Goal: Communication & Community: Answer question/provide support

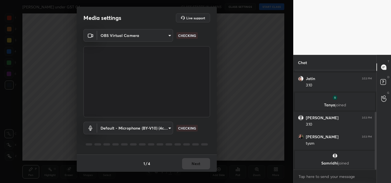
scroll to position [84, 0]
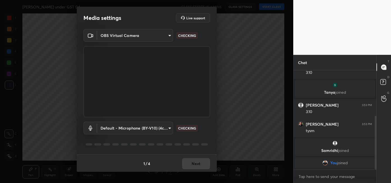
click at [195, 158] on div "1 / 4 Next" at bounding box center [147, 164] width 140 height 18
click at [195, 157] on div "1 / 4 Next" at bounding box center [147, 164] width 140 height 18
click at [194, 156] on div "1 / 4 Next" at bounding box center [147, 164] width 140 height 18
click at [200, 164] on button "Next" at bounding box center [196, 163] width 28 height 11
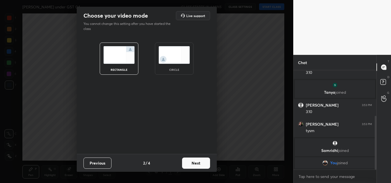
click at [202, 163] on button "Next" at bounding box center [196, 163] width 28 height 11
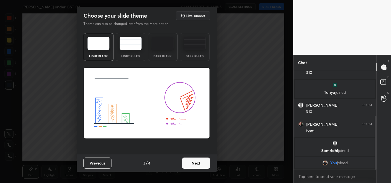
click at [205, 163] on button "Next" at bounding box center [196, 163] width 28 height 11
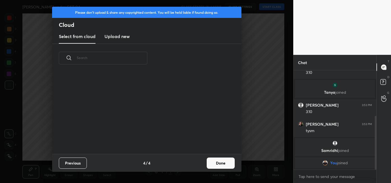
click at [208, 164] on button "Done" at bounding box center [221, 163] width 28 height 11
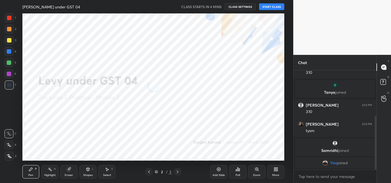
click at [274, 4] on button "START CLASS" at bounding box center [271, 6] width 25 height 7
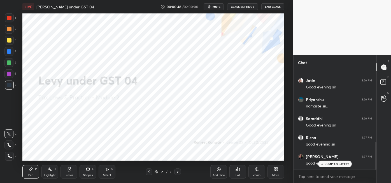
scroll to position [256, 0]
click at [276, 172] on div "More" at bounding box center [276, 171] width 17 height 13
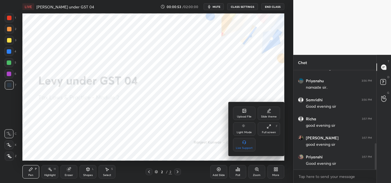
scroll to position [275, 0]
click at [245, 116] on div "Upload File" at bounding box center [244, 117] width 15 height 3
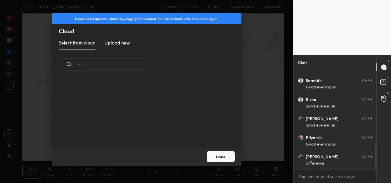
scroll to position [69, 180]
click at [119, 45] on h3 "Upload new" at bounding box center [117, 43] width 25 height 7
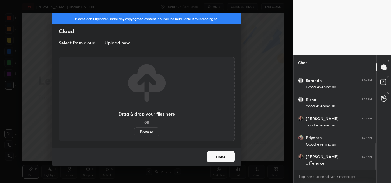
click at [149, 131] on label "Browse" at bounding box center [146, 132] width 25 height 9
click at [134, 131] on input "Browse" at bounding box center [134, 132] width 0 height 9
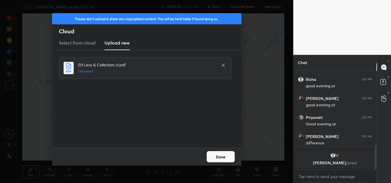
click at [223, 161] on button "Done" at bounding box center [221, 156] width 28 height 11
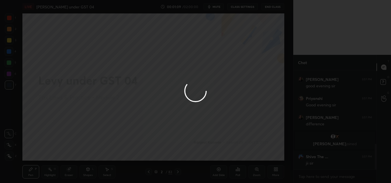
scroll to position [282, 0]
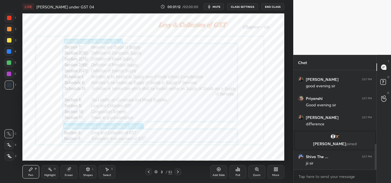
click at [179, 172] on icon at bounding box center [178, 172] width 2 height 3
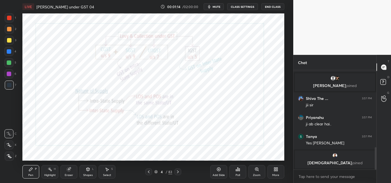
scroll to position [341, 0]
click at [178, 172] on icon at bounding box center [178, 172] width 4 height 4
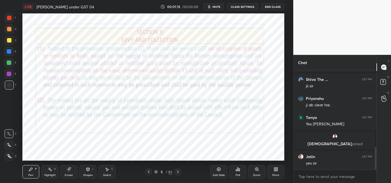
scroll to position [338, 0]
click at [181, 173] on div at bounding box center [178, 172] width 7 height 7
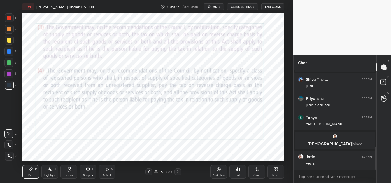
click at [178, 172] on icon at bounding box center [178, 172] width 4 height 4
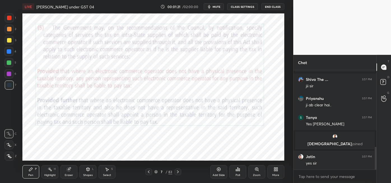
click at [181, 172] on div at bounding box center [178, 172] width 7 height 7
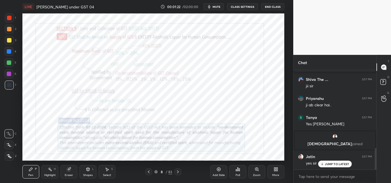
scroll to position [357, 0]
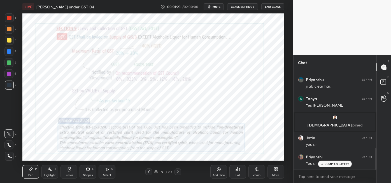
click at [178, 172] on icon at bounding box center [178, 172] width 4 height 4
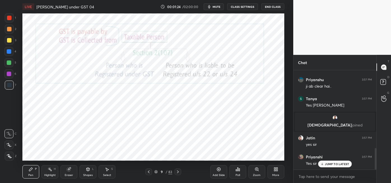
click at [178, 173] on icon at bounding box center [178, 172] width 4 height 4
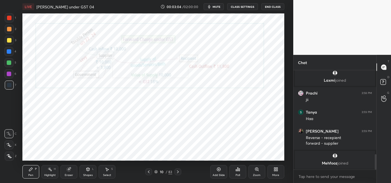
scroll to position [538, 0]
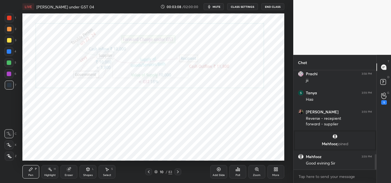
click at [384, 101] on div "1" at bounding box center [385, 102] width 6 height 4
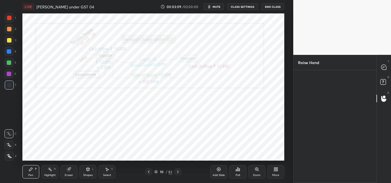
scroll to position [2, 1]
click at [311, 106] on div "[PERSON_NAME]" at bounding box center [310, 97] width 24 height 33
click at [313, 110] on button "INVITE" at bounding box center [310, 108] width 19 height 7
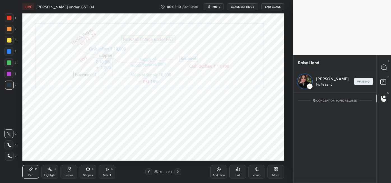
scroll to position [89, 81]
click at [380, 68] on div at bounding box center [384, 67] width 11 height 10
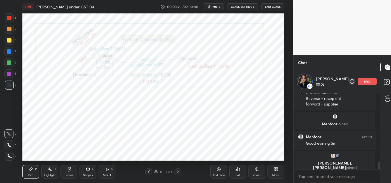
scroll to position [653, 0]
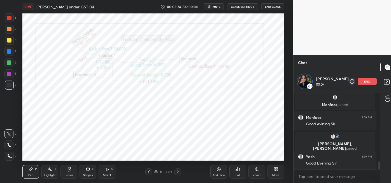
click at [178, 172] on icon at bounding box center [178, 172] width 2 height 3
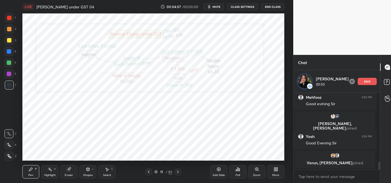
scroll to position [568, 0]
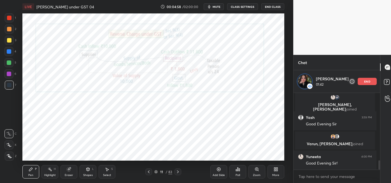
click at [147, 175] on div at bounding box center [148, 172] width 7 height 7
click at [148, 172] on icon at bounding box center [149, 172] width 4 height 4
click at [177, 171] on icon at bounding box center [178, 172] width 4 height 4
click at [178, 172] on icon at bounding box center [178, 172] width 2 height 3
click at [148, 173] on icon at bounding box center [149, 172] width 4 height 4
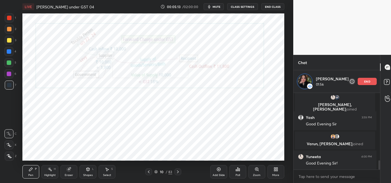
click at [70, 172] on div "Eraser" at bounding box center [69, 171] width 17 height 13
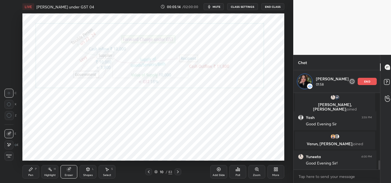
click at [14, 145] on div "E" at bounding box center [11, 145] width 14 height 9
click at [36, 174] on div "Pen P" at bounding box center [30, 171] width 17 height 13
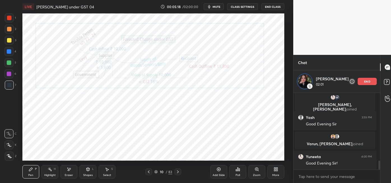
scroll to position [588, 0]
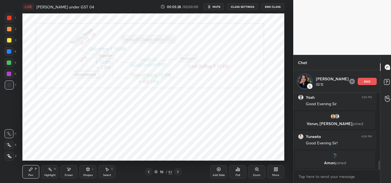
click at [179, 170] on icon at bounding box center [178, 172] width 4 height 4
click at [66, 173] on div "Eraser" at bounding box center [69, 171] width 17 height 13
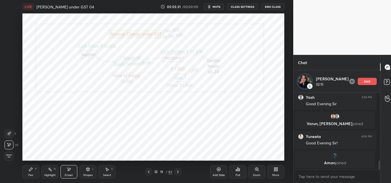
click at [32, 174] on div "Pen" at bounding box center [30, 175] width 5 height 3
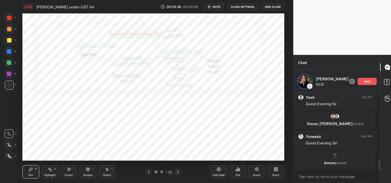
click at [145, 172] on div "11 / 83" at bounding box center [164, 172] width 94 height 7
click at [149, 172] on icon at bounding box center [149, 172] width 4 height 4
click at [71, 175] on div "Eraser" at bounding box center [69, 175] width 8 height 3
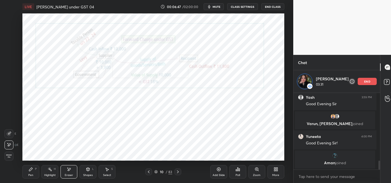
click at [35, 173] on div "Pen P" at bounding box center [30, 171] width 17 height 13
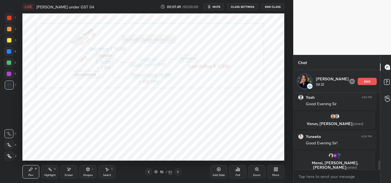
click at [69, 171] on icon at bounding box center [69, 169] width 3 height 3
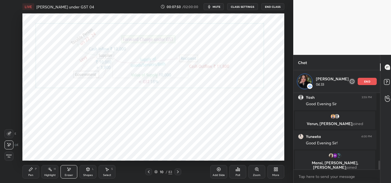
click at [36, 170] on div "P" at bounding box center [36, 169] width 2 height 3
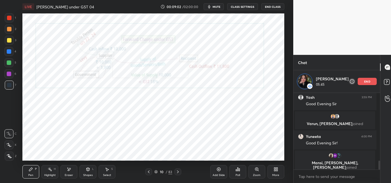
click at [176, 172] on icon at bounding box center [178, 172] width 4 height 4
click at [7, 74] on div at bounding box center [9, 74] width 4 height 4
click at [8, 86] on div at bounding box center [9, 85] width 4 height 4
click at [107, 172] on div "Select S" at bounding box center [107, 171] width 17 height 13
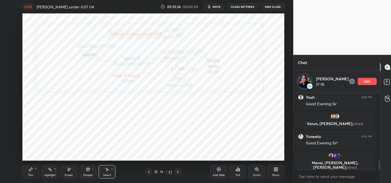
click at [148, 172] on icon at bounding box center [149, 172] width 4 height 4
click at [179, 173] on icon at bounding box center [178, 172] width 4 height 4
click at [148, 173] on icon at bounding box center [149, 172] width 4 height 4
click at [178, 172] on icon at bounding box center [178, 172] width 2 height 3
click at [149, 173] on icon at bounding box center [149, 172] width 2 height 3
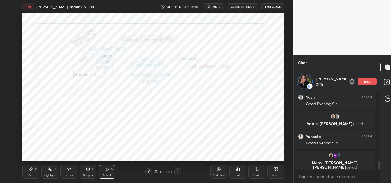
click at [49, 174] on div "Highlight" at bounding box center [49, 175] width 11 height 3
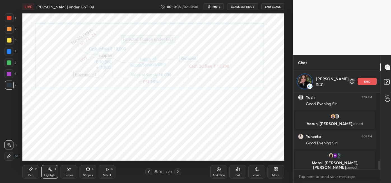
click at [174, 174] on div "10 / 83" at bounding box center [163, 172] width 36 height 7
click at [176, 172] on icon at bounding box center [178, 172] width 4 height 4
click at [148, 172] on icon at bounding box center [149, 172] width 4 height 4
click at [181, 173] on div at bounding box center [178, 172] width 7 height 7
click at [150, 172] on icon at bounding box center [149, 172] width 4 height 4
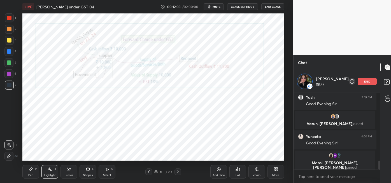
click at [178, 173] on icon at bounding box center [178, 172] width 2 height 3
click at [150, 172] on icon at bounding box center [149, 172] width 4 height 4
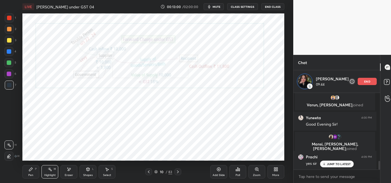
click at [364, 82] on p "end" at bounding box center [367, 81] width 6 height 3
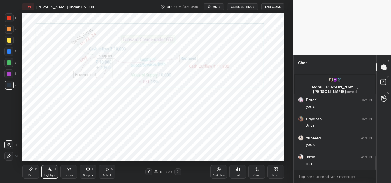
scroll to position [650, 0]
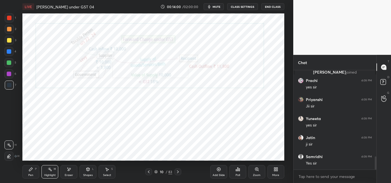
click at [177, 174] on icon at bounding box center [178, 172] width 4 height 4
click at [177, 174] on div at bounding box center [178, 172] width 7 height 7
click at [147, 169] on div at bounding box center [148, 172] width 7 height 7
click at [33, 171] on div "Pen P" at bounding box center [30, 171] width 17 height 13
click at [148, 173] on icon at bounding box center [149, 172] width 4 height 4
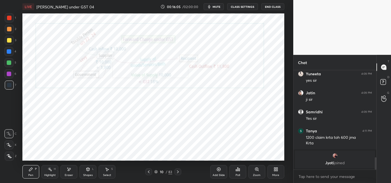
scroll to position [687, 0]
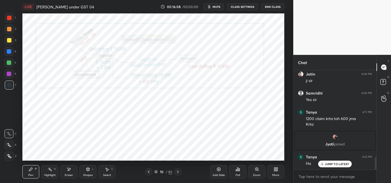
click at [179, 174] on div at bounding box center [178, 172] width 7 height 7
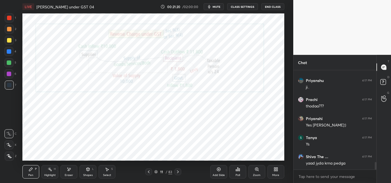
scroll to position [1250, 0]
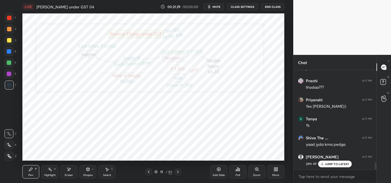
click at [178, 175] on div at bounding box center [178, 172] width 7 height 7
click at [178, 172] on icon at bounding box center [178, 172] width 4 height 4
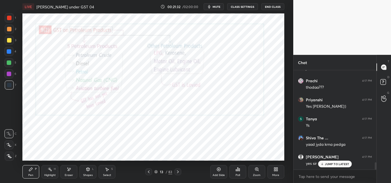
click at [156, 173] on icon at bounding box center [155, 171] width 3 height 3
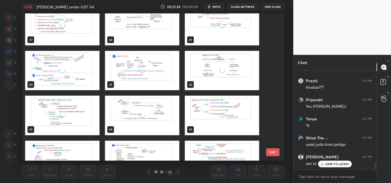
scroll to position [572, 0]
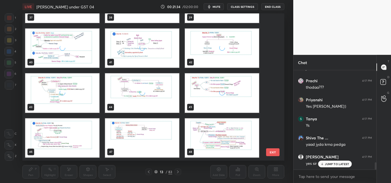
click at [169, 131] on div "31 32 33 34 35 36 37 38 39 40 41 42 43 44 45 46 47 48" at bounding box center [148, 86] width 252 height 147
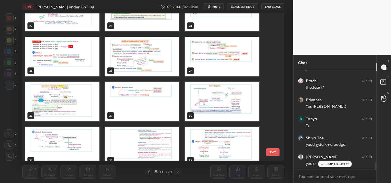
scroll to position [338, 0]
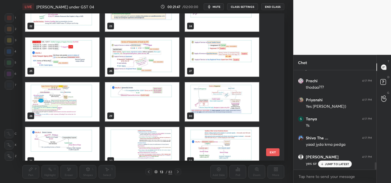
click at [161, 110] on img "grid" at bounding box center [142, 101] width 74 height 39
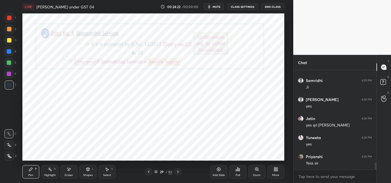
scroll to position [1323, 0]
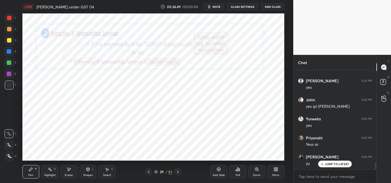
click at [68, 172] on div "Eraser" at bounding box center [69, 171] width 17 height 13
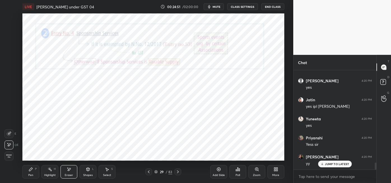
click at [33, 172] on div "Pen P" at bounding box center [30, 171] width 17 height 13
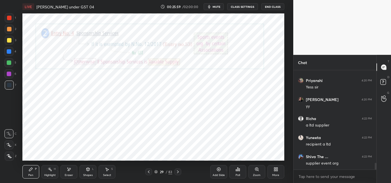
scroll to position [1399, 0]
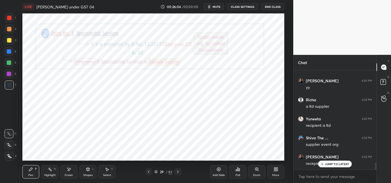
click at [335, 165] on div "Shiva The ... 4:19 PM sir ye 9(3) me RCM chl rha hai [PERSON_NAME] 4:20 PM yes …" at bounding box center [335, 120] width 83 height 100
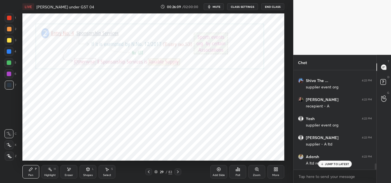
scroll to position [1476, 0]
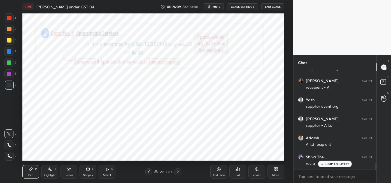
click at [69, 170] on icon at bounding box center [69, 169] width 3 height 3
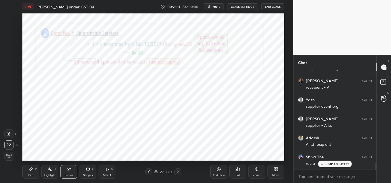
click at [34, 171] on div "Pen P" at bounding box center [30, 171] width 17 height 13
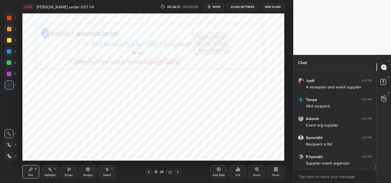
scroll to position [1666, 0]
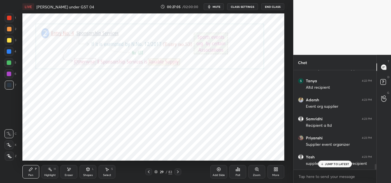
click at [332, 165] on p "JUMP TO LATEST" at bounding box center [337, 164] width 24 height 3
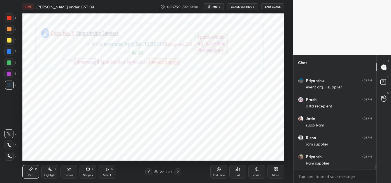
scroll to position [1862, 0]
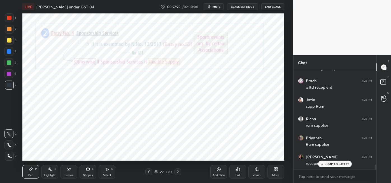
click at [333, 163] on p "JUMP TO LATEST" at bounding box center [337, 164] width 24 height 3
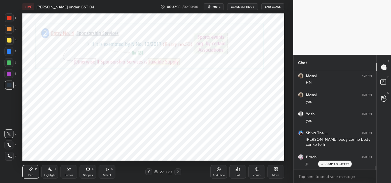
scroll to position [2363, 0]
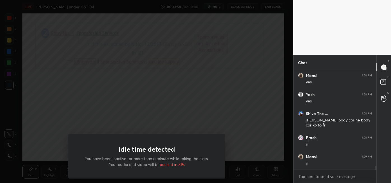
click at [258, 146] on div "Idle time detected You have been inactive for more than a minute while taking t…" at bounding box center [147, 91] width 294 height 183
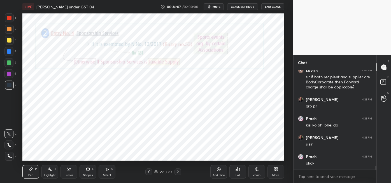
scroll to position [2487, 0]
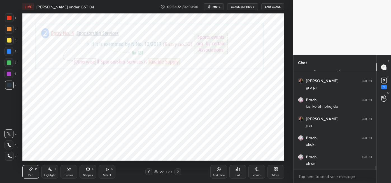
click at [389, 86] on div "1" at bounding box center [384, 83] width 11 height 10
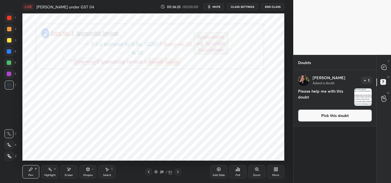
click at [357, 104] on img "grid" at bounding box center [363, 97] width 17 height 17
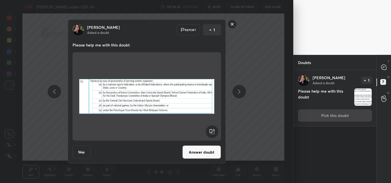
click at [198, 155] on button "Answer doubt" at bounding box center [202, 152] width 39 height 13
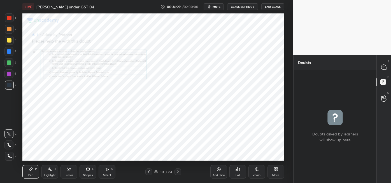
click at [257, 170] on icon at bounding box center [256, 169] width 3 height 3
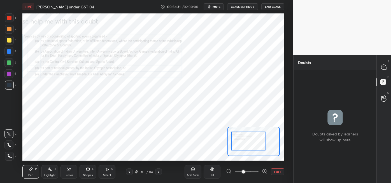
click at [266, 173] on icon at bounding box center [266, 173] width 1 height 1
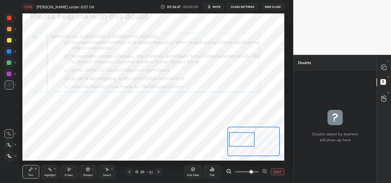
click at [11, 75] on div at bounding box center [8, 74] width 9 height 9
click at [49, 173] on div "Highlight H" at bounding box center [49, 171] width 17 height 13
click at [33, 170] on icon at bounding box center [31, 169] width 4 height 4
click at [11, 63] on div at bounding box center [8, 62] width 9 height 9
click at [382, 68] on icon at bounding box center [384, 67] width 5 height 5
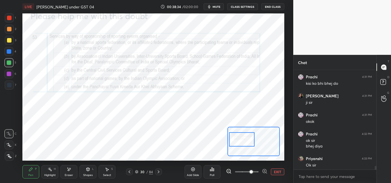
scroll to position [2634, 0]
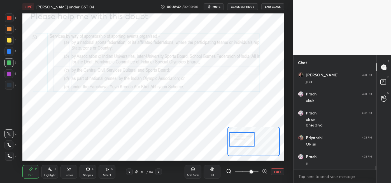
click at [50, 172] on div "Highlight H" at bounding box center [49, 171] width 17 height 13
click at [31, 172] on div "Pen P" at bounding box center [30, 171] width 17 height 13
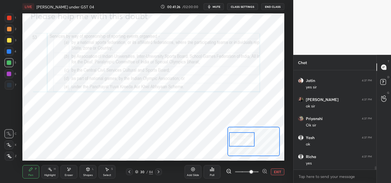
scroll to position [2882, 0]
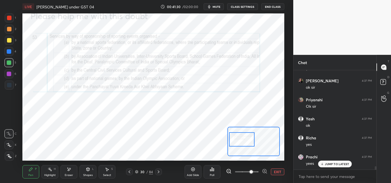
click at [193, 170] on icon at bounding box center [193, 169] width 4 height 4
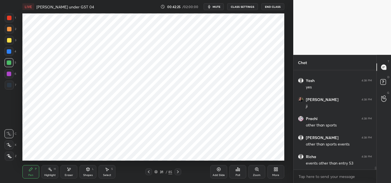
scroll to position [2996, 0]
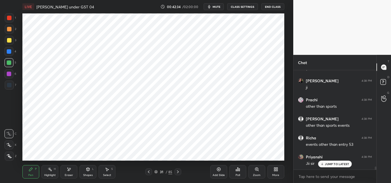
click at [10, 20] on div at bounding box center [9, 18] width 4 height 4
click at [11, 86] on div at bounding box center [9, 85] width 4 height 4
click at [9, 52] on div at bounding box center [9, 51] width 4 height 4
click at [68, 173] on div "Eraser" at bounding box center [69, 171] width 17 height 13
click at [28, 171] on div "Pen P" at bounding box center [30, 171] width 17 height 13
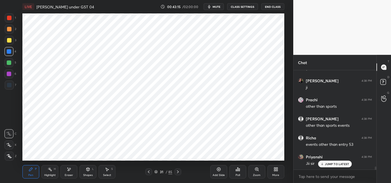
click at [10, 19] on div at bounding box center [9, 18] width 4 height 4
click at [9, 84] on div at bounding box center [9, 85] width 4 height 4
click at [10, 19] on div at bounding box center [9, 18] width 4 height 4
click at [8, 50] on div at bounding box center [9, 51] width 4 height 4
click at [10, 86] on div at bounding box center [9, 85] width 4 height 4
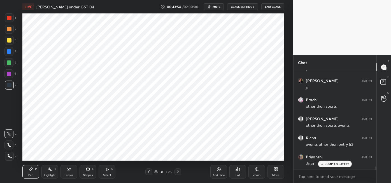
click at [10, 20] on div at bounding box center [9, 18] width 4 height 4
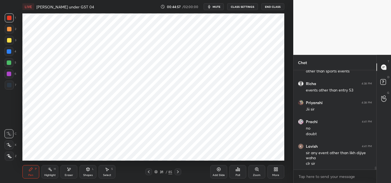
scroll to position [3070, 0]
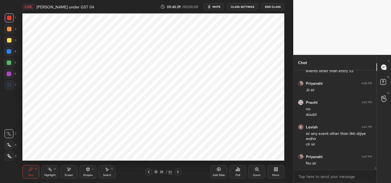
click at [53, 172] on div "Highlight H" at bounding box center [49, 171] width 17 height 13
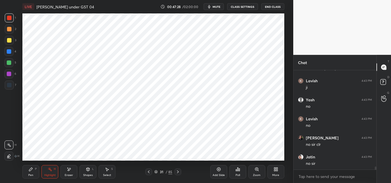
scroll to position [3209, 0]
click at [178, 172] on icon at bounding box center [178, 172] width 4 height 4
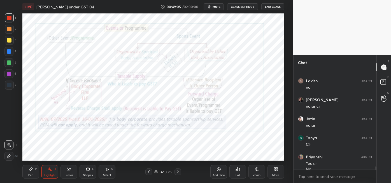
scroll to position [3233, 0]
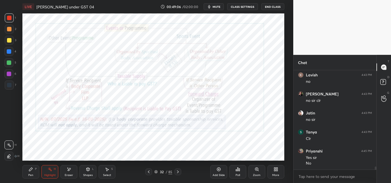
click at [33, 174] on div "Pen" at bounding box center [30, 175] width 5 height 3
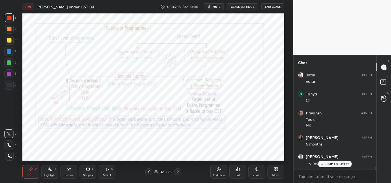
scroll to position [3290, 0]
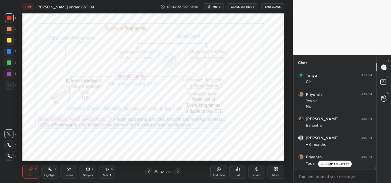
click at [148, 172] on icon at bounding box center [149, 172] width 4 height 4
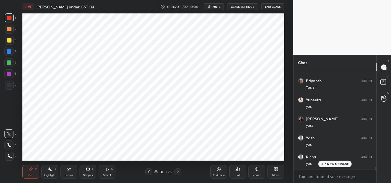
scroll to position [3386, 0]
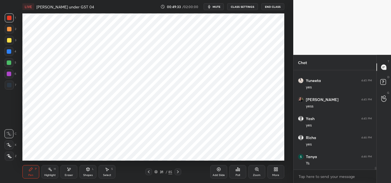
click at [50, 172] on div "Highlight H" at bounding box center [49, 171] width 17 height 13
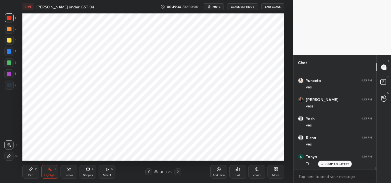
scroll to position [3404, 0]
click at [10, 74] on div at bounding box center [9, 74] width 4 height 4
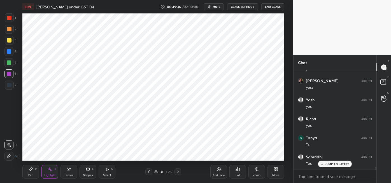
click at [7, 63] on div at bounding box center [9, 63] width 4 height 4
click at [10, 158] on icon at bounding box center [8, 158] width 3 height 0
click at [31, 171] on icon at bounding box center [31, 169] width 4 height 4
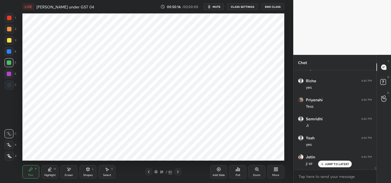
click at [177, 174] on icon at bounding box center [178, 172] width 4 height 4
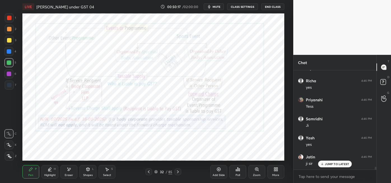
click at [178, 172] on icon at bounding box center [178, 172] width 4 height 4
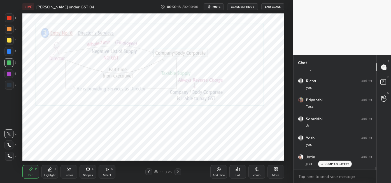
click at [146, 170] on div at bounding box center [148, 172] width 7 height 7
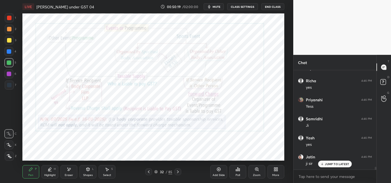
click at [220, 172] on div "Add Slide" at bounding box center [219, 171] width 17 height 13
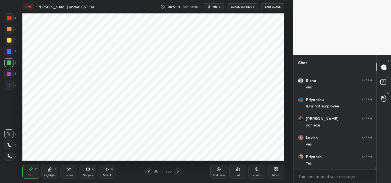
scroll to position [3862, 0]
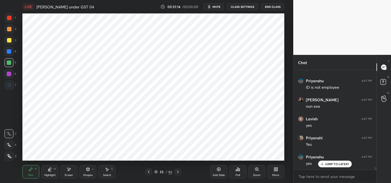
click at [10, 86] on div at bounding box center [9, 85] width 4 height 4
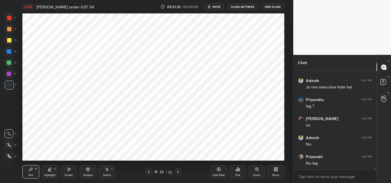
scroll to position [3976, 0]
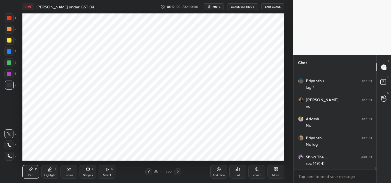
click at [10, 51] on div at bounding box center [9, 51] width 4 height 4
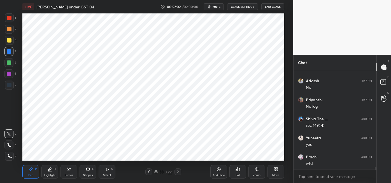
scroll to position [4034, 0]
click at [10, 19] on div at bounding box center [9, 18] width 4 height 4
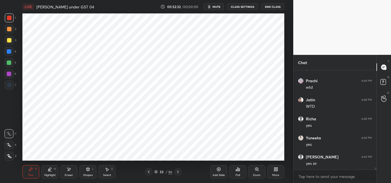
scroll to position [4110, 0]
click at [10, 86] on div at bounding box center [9, 85] width 4 height 4
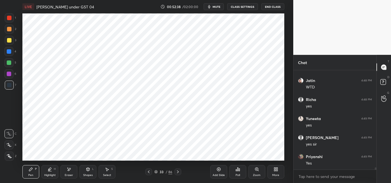
click at [11, 52] on div at bounding box center [8, 51] width 9 height 9
click at [10, 64] on div at bounding box center [9, 63] width 4 height 4
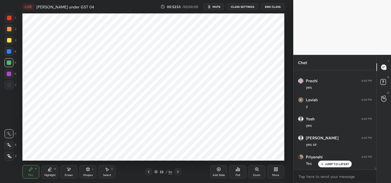
scroll to position [4224, 0]
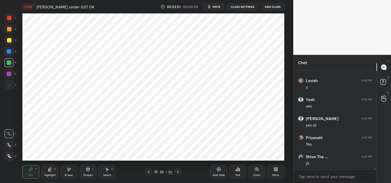
click at [10, 75] on div at bounding box center [9, 74] width 4 height 4
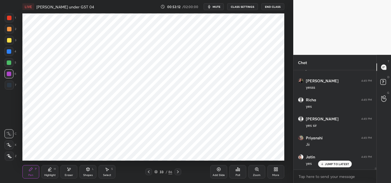
scroll to position [4377, 0]
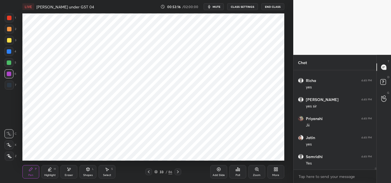
click at [109, 174] on div "Select" at bounding box center [107, 175] width 8 height 3
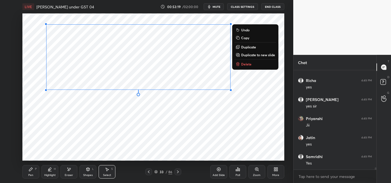
click at [266, 56] on p "Duplicate to new slide" at bounding box center [258, 55] width 34 height 4
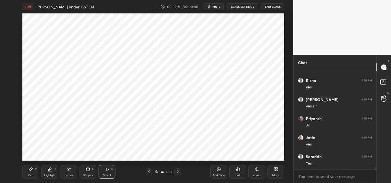
click at [68, 174] on div "Eraser" at bounding box center [69, 175] width 8 height 3
click at [33, 171] on icon at bounding box center [31, 169] width 4 height 4
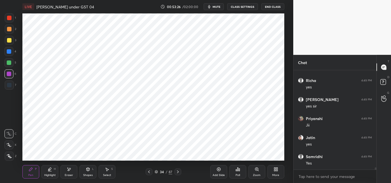
click at [9, 86] on div at bounding box center [9, 85] width 4 height 4
click at [10, 52] on div at bounding box center [9, 51] width 4 height 4
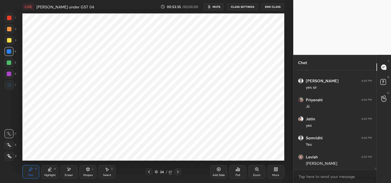
scroll to position [4415, 0]
click at [68, 173] on div "Eraser" at bounding box center [69, 171] width 17 height 13
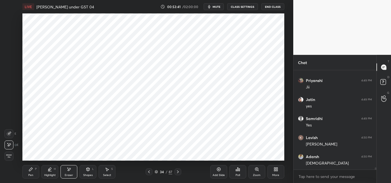
click at [32, 172] on icon at bounding box center [31, 169] width 4 height 4
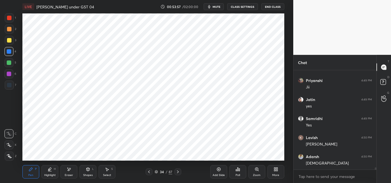
click at [70, 172] on icon at bounding box center [69, 169] width 4 height 5
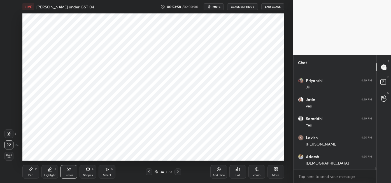
click at [50, 172] on div "Highlight H" at bounding box center [49, 171] width 17 height 13
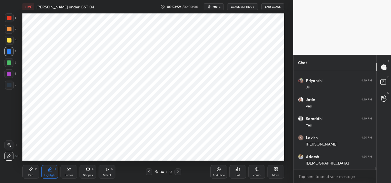
click at [11, 145] on div at bounding box center [8, 145] width 9 height 9
click at [71, 172] on div "Eraser" at bounding box center [69, 171] width 17 height 13
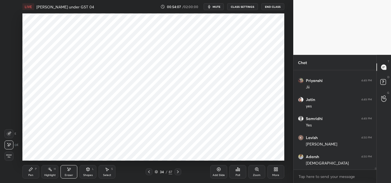
scroll to position [4434, 0]
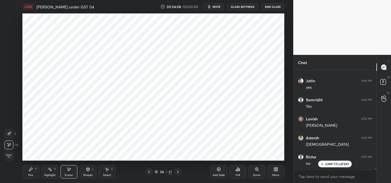
click at [31, 174] on div "Pen" at bounding box center [30, 175] width 5 height 3
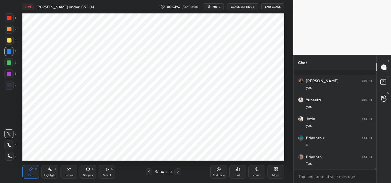
scroll to position [4687, 0]
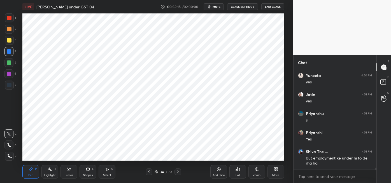
click at [9, 76] on div at bounding box center [9, 74] width 4 height 4
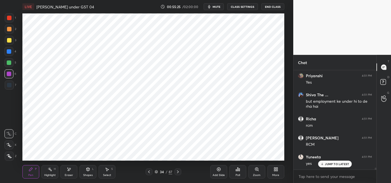
scroll to position [4763, 0]
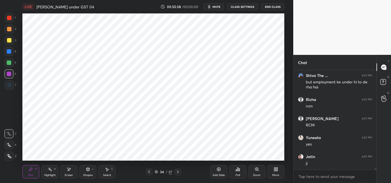
click at [10, 63] on div at bounding box center [9, 63] width 4 height 4
click at [10, 62] on div at bounding box center [9, 63] width 4 height 4
click at [148, 171] on icon at bounding box center [149, 172] width 4 height 4
click at [11, 86] on div at bounding box center [9, 85] width 4 height 4
click at [181, 171] on div at bounding box center [178, 172] width 7 height 7
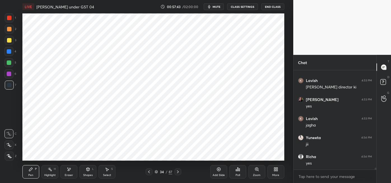
scroll to position [4896, 0]
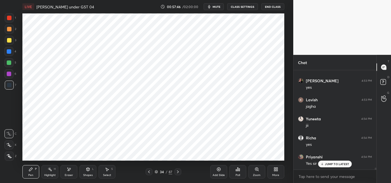
click at [108, 174] on div "Select" at bounding box center [107, 175] width 8 height 3
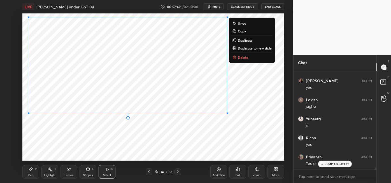
click at [197, 133] on div "0 ° Undo Copy Duplicate Duplicate to new slide Delete" at bounding box center [153, 86] width 262 height 147
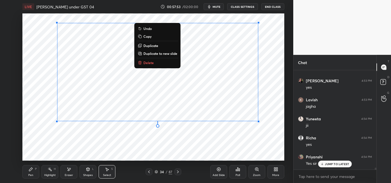
click at [76, 151] on div "0 ° Undo Copy Duplicate Duplicate to new slide Delete" at bounding box center [153, 86] width 262 height 147
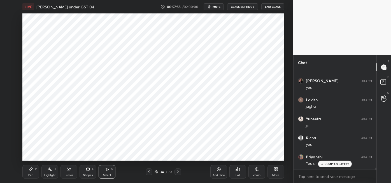
click at [149, 172] on icon at bounding box center [149, 172] width 4 height 4
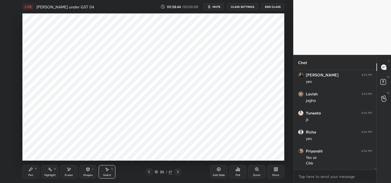
click at [31, 167] on icon at bounding box center [31, 169] width 4 height 4
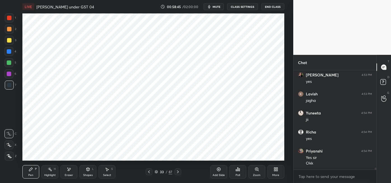
click at [9, 54] on div at bounding box center [9, 51] width 4 height 4
click at [9, 75] on div at bounding box center [9, 74] width 4 height 4
click at [8, 64] on div at bounding box center [9, 63] width 4 height 4
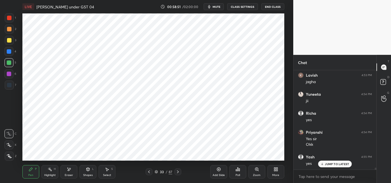
click at [7, 88] on div at bounding box center [9, 85] width 9 height 9
click at [156, 174] on icon at bounding box center [156, 171] width 3 height 3
click at [156, 174] on icon at bounding box center [156, 173] width 3 height 1
click at [157, 115] on div "19 20 21 22 23 24 25 26 27 28 29 30 31 32 33" at bounding box center [148, 86] width 252 height 147
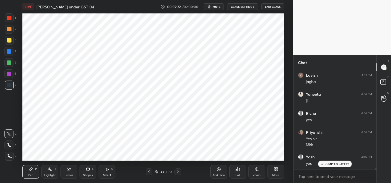
click at [156, 115] on div "29" at bounding box center [142, 93] width 80 height 45
click at [69, 171] on icon at bounding box center [69, 169] width 3 height 3
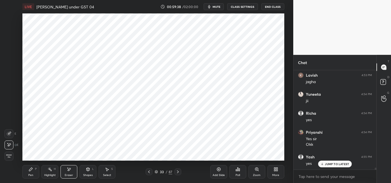
click at [30, 172] on div "Pen P" at bounding box center [30, 171] width 17 height 13
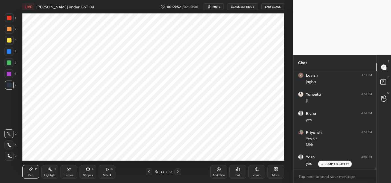
click at [69, 171] on icon at bounding box center [69, 169] width 3 height 3
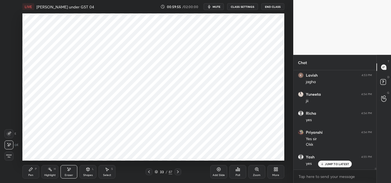
click at [31, 170] on icon at bounding box center [30, 169] width 3 height 3
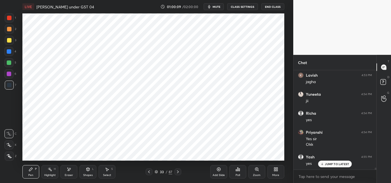
click at [11, 74] on div at bounding box center [9, 74] width 4 height 4
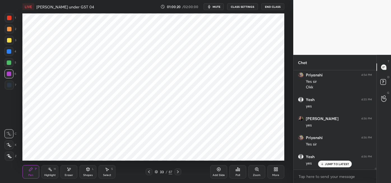
scroll to position [4997, 0]
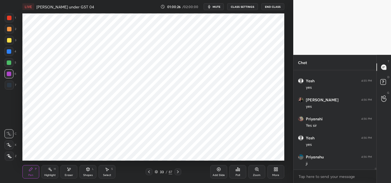
click at [10, 17] on div at bounding box center [9, 18] width 4 height 4
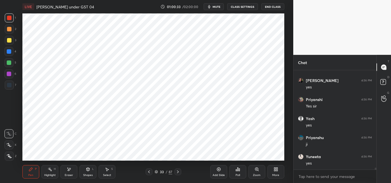
scroll to position [5036, 0]
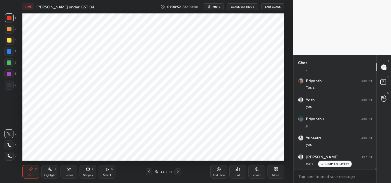
click at [179, 175] on div at bounding box center [178, 172] width 7 height 7
click at [181, 173] on div at bounding box center [178, 172] width 7 height 7
click at [178, 172] on icon at bounding box center [178, 172] width 4 height 4
click at [258, 170] on icon at bounding box center [258, 170] width 1 height 1
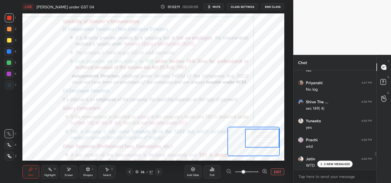
scroll to position [4032, 0]
click at [339, 165] on p "2 NEW MESSAGES" at bounding box center [337, 164] width 26 height 3
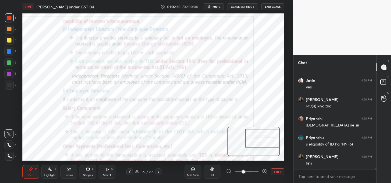
scroll to position [5150, 0]
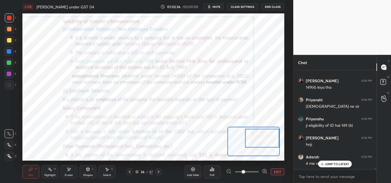
click at [326, 165] on p "JUMP TO LATEST" at bounding box center [337, 164] width 24 height 3
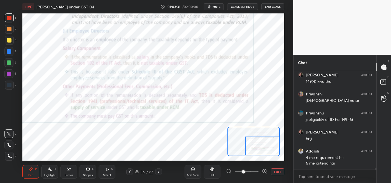
click at [158, 171] on icon at bounding box center [158, 172] width 4 height 4
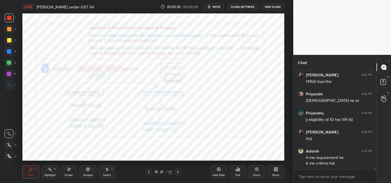
scroll to position [5175, 0]
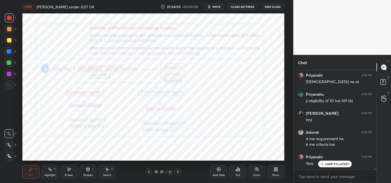
click at [149, 172] on icon at bounding box center [149, 172] width 4 height 4
click at [148, 174] on div at bounding box center [149, 172] width 7 height 7
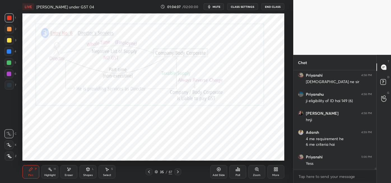
click at [147, 172] on icon at bounding box center [149, 172] width 4 height 4
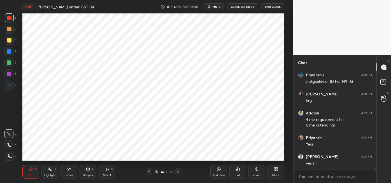
scroll to position [5213, 0]
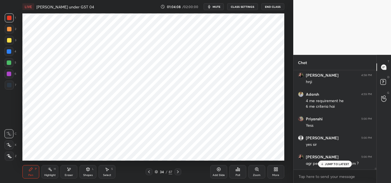
click at [146, 173] on div at bounding box center [149, 172] width 7 height 7
click at [331, 164] on p "JUMP TO LATEST" at bounding box center [337, 164] width 24 height 3
click at [77, 168] on div "Eraser" at bounding box center [69, 171] width 17 height 13
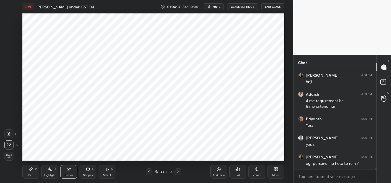
click at [30, 172] on div "Pen P" at bounding box center [30, 171] width 17 height 13
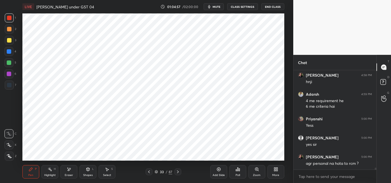
click at [69, 171] on icon at bounding box center [69, 169] width 4 height 5
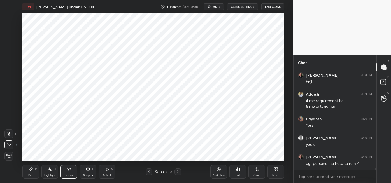
click at [31, 170] on icon at bounding box center [30, 169] width 3 height 3
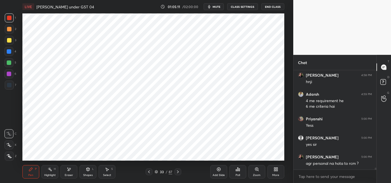
click at [10, 64] on div at bounding box center [9, 63] width 4 height 4
click at [10, 87] on div at bounding box center [9, 85] width 4 height 4
click at [178, 173] on icon at bounding box center [178, 172] width 4 height 4
click at [149, 172] on icon at bounding box center [149, 172] width 4 height 4
click at [72, 172] on div "Eraser" at bounding box center [69, 171] width 17 height 13
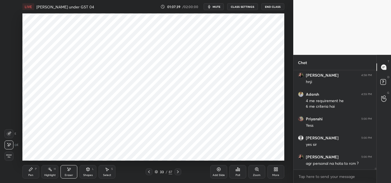
click at [34, 171] on div "Pen P" at bounding box center [30, 171] width 17 height 13
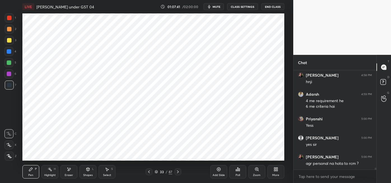
click at [70, 174] on div "Eraser" at bounding box center [69, 175] width 8 height 3
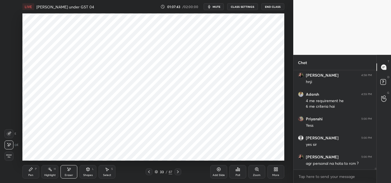
click at [34, 174] on div "Pen P" at bounding box center [30, 171] width 17 height 13
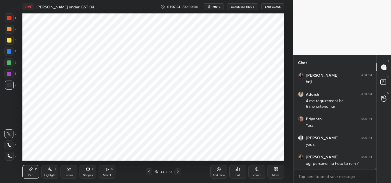
click at [177, 171] on icon at bounding box center [178, 172] width 2 height 3
click at [51, 172] on div "Highlight H" at bounding box center [49, 171] width 17 height 13
click at [148, 172] on icon at bounding box center [149, 172] width 4 height 4
click at [178, 171] on icon at bounding box center [178, 172] width 2 height 3
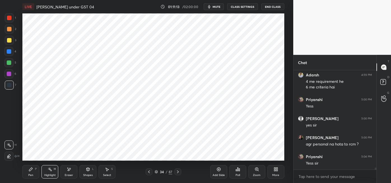
click at [148, 173] on icon at bounding box center [149, 172] width 4 height 4
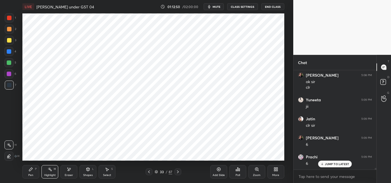
scroll to position [5371, 0]
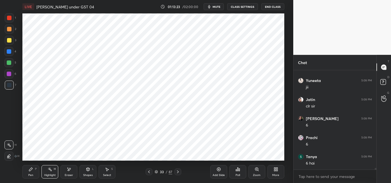
click at [69, 174] on div "Eraser" at bounding box center [69, 175] width 8 height 3
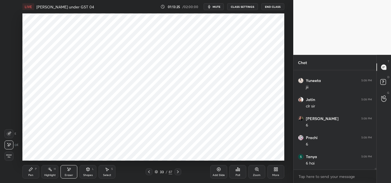
click at [33, 172] on icon at bounding box center [31, 169] width 4 height 4
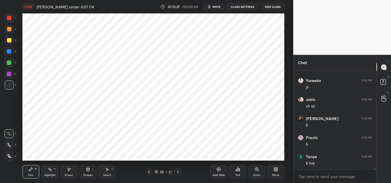
click at [177, 172] on icon at bounding box center [178, 172] width 4 height 4
click at [68, 172] on icon at bounding box center [69, 169] width 4 height 5
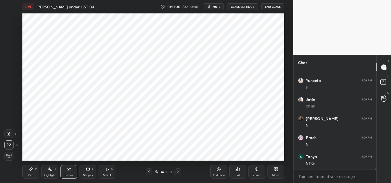
click at [36, 172] on div "Pen P" at bounding box center [30, 171] width 17 height 13
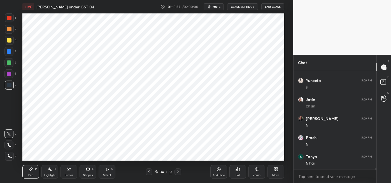
click at [179, 173] on icon at bounding box center [178, 172] width 4 height 4
click at [179, 172] on icon at bounding box center [178, 172] width 4 height 4
click at [179, 173] on icon at bounding box center [178, 172] width 4 height 4
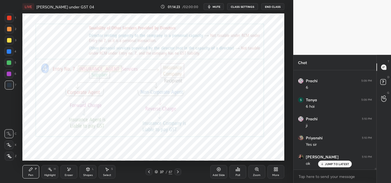
scroll to position [5447, 0]
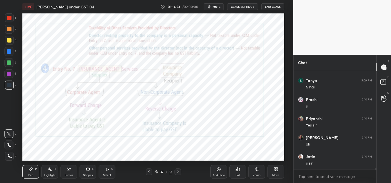
click at [148, 172] on icon at bounding box center [149, 172] width 4 height 4
click at [149, 171] on icon at bounding box center [149, 172] width 4 height 4
click at [149, 171] on icon at bounding box center [149, 172] width 2 height 3
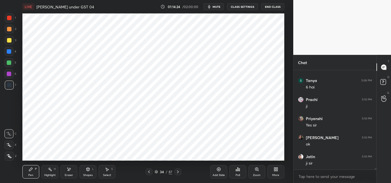
click at [149, 171] on icon at bounding box center [149, 172] width 2 height 3
click at [108, 175] on div "Select" at bounding box center [107, 175] width 8 height 3
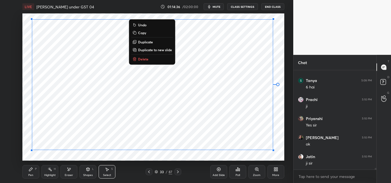
click at [147, 33] on button "Copy" at bounding box center [152, 32] width 42 height 7
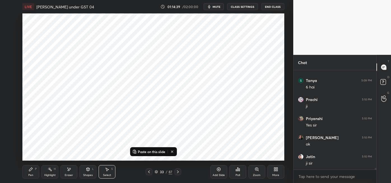
scroll to position [5466, 0]
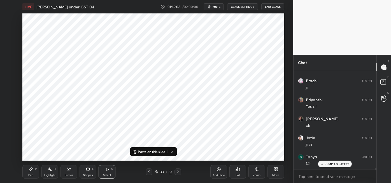
click at [178, 172] on icon at bounding box center [178, 172] width 4 height 4
click at [179, 172] on icon at bounding box center [178, 172] width 2 height 3
click at [31, 173] on div "Pen P" at bounding box center [30, 171] width 17 height 13
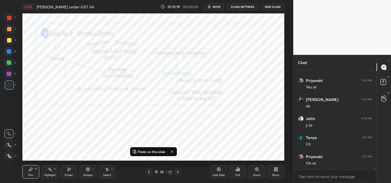
scroll to position [5504, 0]
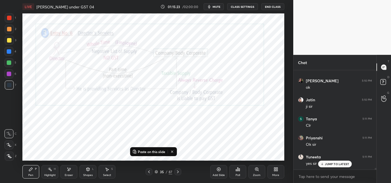
click at [219, 7] on span "mute" at bounding box center [217, 7] width 8 height 4
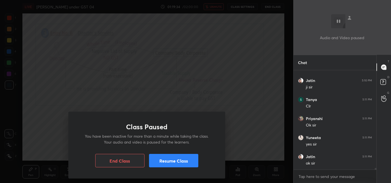
click at [177, 158] on button "Resume Class" at bounding box center [173, 160] width 49 height 13
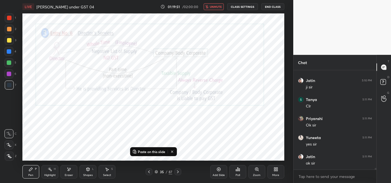
click at [212, 7] on span "unmute" at bounding box center [216, 7] width 12 height 4
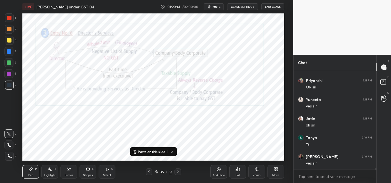
scroll to position [5581, 0]
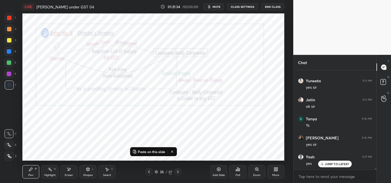
click at [70, 171] on icon at bounding box center [69, 169] width 4 height 5
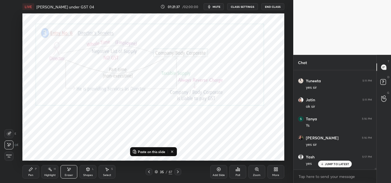
click at [173, 151] on icon at bounding box center [172, 152] width 2 height 2
click at [149, 172] on icon at bounding box center [149, 172] width 4 height 4
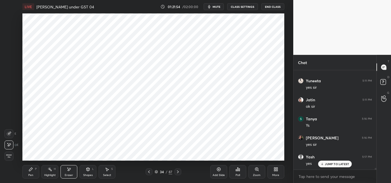
click at [107, 174] on div "Select" at bounding box center [107, 175] width 8 height 3
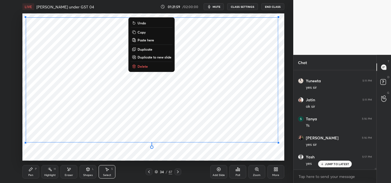
click at [150, 34] on button "Copy" at bounding box center [152, 32] width 42 height 7
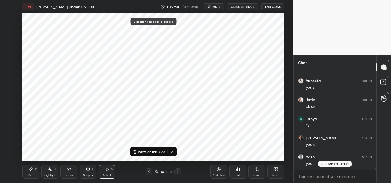
click at [221, 4] on button "mute" at bounding box center [214, 6] width 20 height 7
click at [178, 171] on icon at bounding box center [178, 172] width 4 height 4
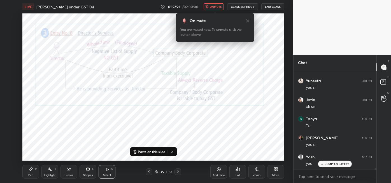
click at [217, 7] on span "unmute" at bounding box center [216, 7] width 12 height 4
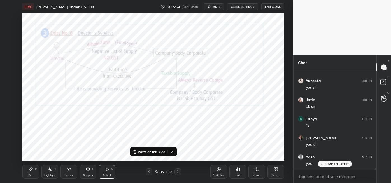
click at [179, 173] on icon at bounding box center [178, 172] width 4 height 4
click at [178, 172] on icon at bounding box center [178, 172] width 4 height 4
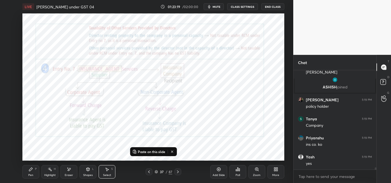
scroll to position [4386, 0]
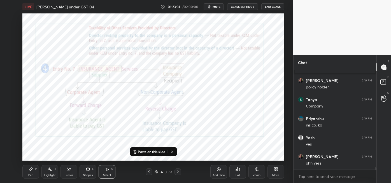
click at [173, 152] on icon at bounding box center [172, 152] width 2 height 2
click at [33, 172] on div "Pen P" at bounding box center [30, 171] width 17 height 13
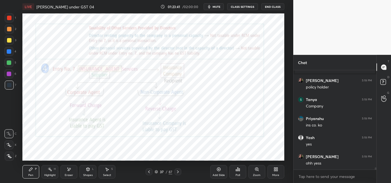
click at [219, 171] on icon at bounding box center [219, 169] width 4 height 4
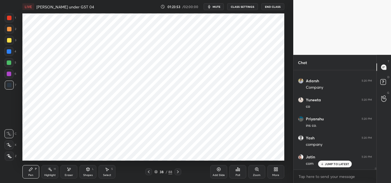
scroll to position [4538, 0]
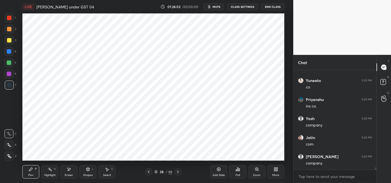
click at [226, 167] on div "Add Slide" at bounding box center [219, 171] width 17 height 13
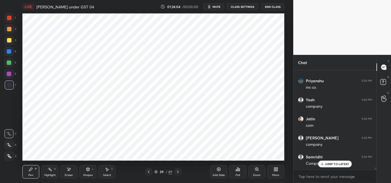
click at [146, 174] on div at bounding box center [148, 172] width 7 height 7
click at [10, 76] on div at bounding box center [9, 74] width 4 height 4
click at [69, 174] on div "Eraser" at bounding box center [69, 175] width 8 height 3
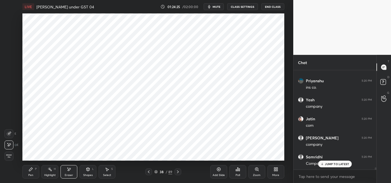
click at [29, 172] on div "Pen P" at bounding box center [30, 171] width 17 height 13
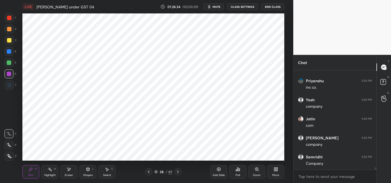
scroll to position [4577, 0]
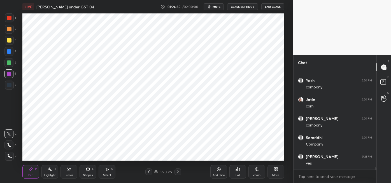
click at [70, 172] on icon at bounding box center [69, 169] width 4 height 5
click at [29, 173] on div "Pen P" at bounding box center [30, 171] width 17 height 13
click at [258, 177] on div "Zoom" at bounding box center [257, 171] width 17 height 13
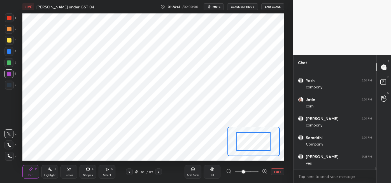
click at [10, 52] on div at bounding box center [9, 51] width 4 height 4
click at [231, 171] on div at bounding box center [246, 172] width 41 height 7
click at [227, 172] on div at bounding box center [246, 172] width 41 height 7
click at [229, 171] on div at bounding box center [246, 172] width 41 height 7
click at [280, 170] on button "EXIT" at bounding box center [277, 172] width 13 height 7
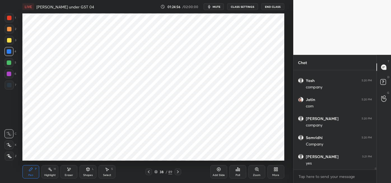
click at [9, 85] on div at bounding box center [9, 85] width 4 height 4
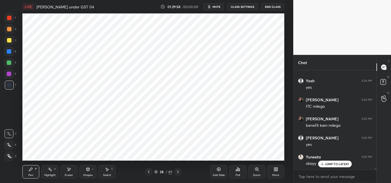
click at [49, 173] on div "Highlight H" at bounding box center [49, 171] width 17 height 13
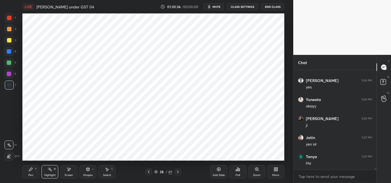
scroll to position [4862, 0]
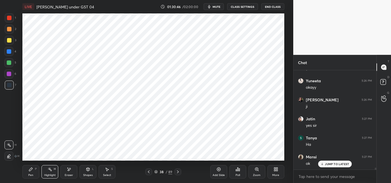
click at [30, 172] on div "Pen P" at bounding box center [30, 171] width 17 height 13
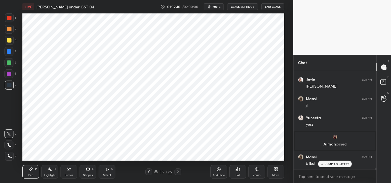
scroll to position [5008, 0]
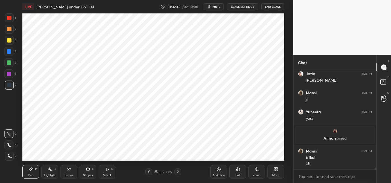
click at [67, 174] on div "Eraser" at bounding box center [69, 175] width 8 height 3
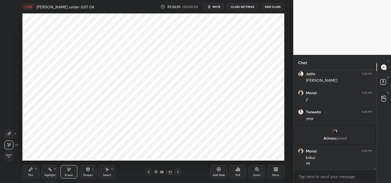
scroll to position [5037, 0]
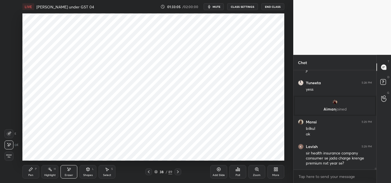
click at [30, 175] on div "Pen" at bounding box center [30, 175] width 5 height 3
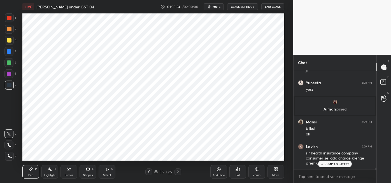
scroll to position [5056, 0]
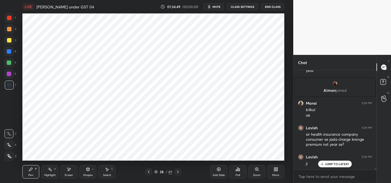
click at [70, 173] on div "Eraser" at bounding box center [69, 171] width 17 height 13
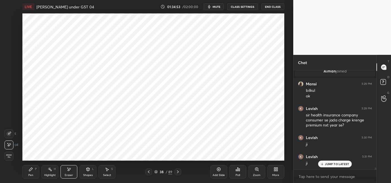
scroll to position [5094, 0]
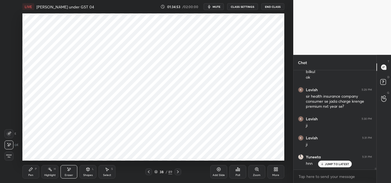
click at [33, 174] on div "Pen" at bounding box center [30, 175] width 5 height 3
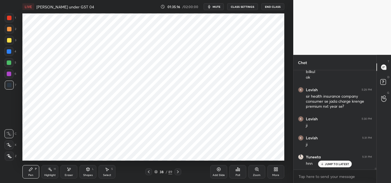
click at [11, 75] on div at bounding box center [9, 74] width 4 height 4
click at [10, 63] on div at bounding box center [9, 63] width 4 height 4
click at [10, 87] on div at bounding box center [9, 85] width 4 height 4
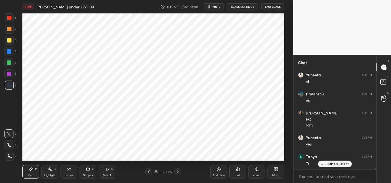
scroll to position [5233, 0]
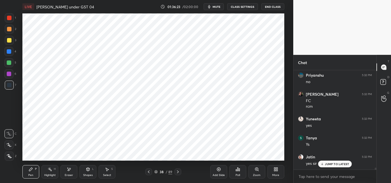
click at [179, 174] on icon at bounding box center [178, 172] width 4 height 4
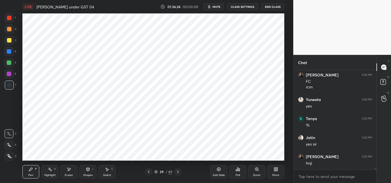
click at [178, 172] on icon at bounding box center [178, 172] width 4 height 4
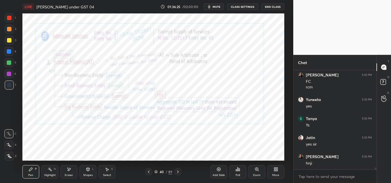
click at [178, 172] on icon at bounding box center [178, 172] width 4 height 4
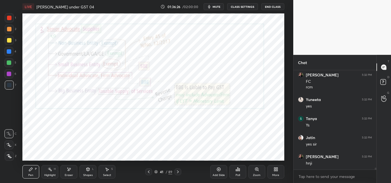
click at [178, 172] on icon at bounding box center [178, 172] width 4 height 4
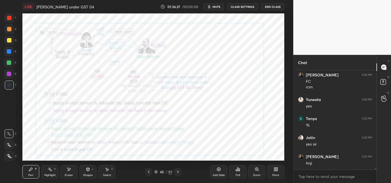
click at [178, 172] on icon at bounding box center [178, 172] width 4 height 4
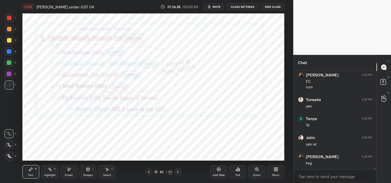
click at [181, 172] on div at bounding box center [178, 172] width 7 height 7
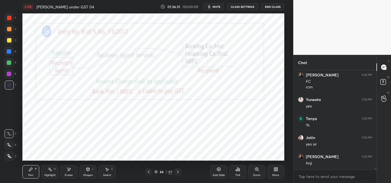
click at [52, 172] on div "Highlight H" at bounding box center [49, 171] width 17 height 13
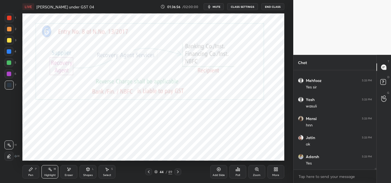
scroll to position [5462, 0]
click at [218, 170] on icon at bounding box center [219, 169] width 4 height 4
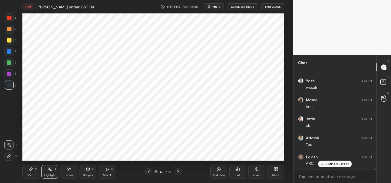
click at [31, 172] on icon at bounding box center [31, 169] width 4 height 4
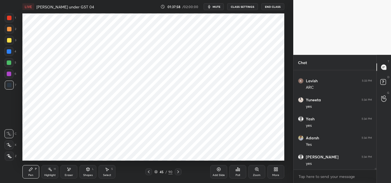
scroll to position [5557, 0]
click at [11, 52] on div at bounding box center [9, 51] width 4 height 4
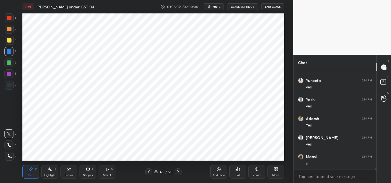
scroll to position [5576, 0]
click at [12, 85] on div at bounding box center [9, 85] width 9 height 9
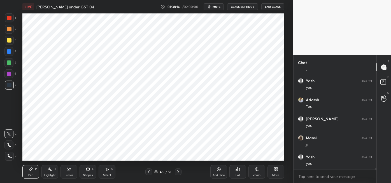
click at [10, 74] on div at bounding box center [9, 74] width 4 height 4
click at [13, 84] on div at bounding box center [9, 85] width 9 height 9
click at [10, 74] on div at bounding box center [9, 74] width 4 height 4
click at [11, 19] on div at bounding box center [9, 17] width 9 height 9
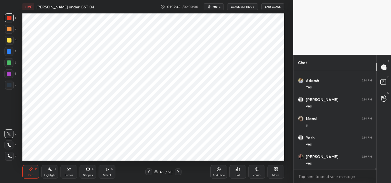
click at [10, 86] on div at bounding box center [9, 85] width 4 height 4
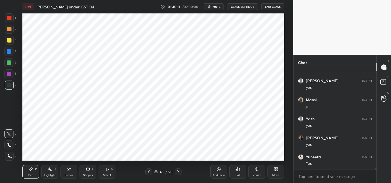
click at [152, 172] on div at bounding box center [148, 172] width 7 height 7
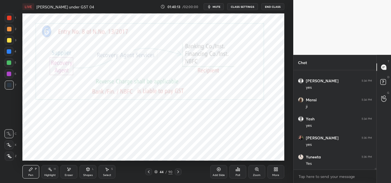
click at [148, 174] on div at bounding box center [148, 172] width 7 height 7
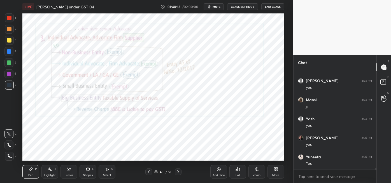
click at [148, 171] on icon at bounding box center [149, 172] width 4 height 4
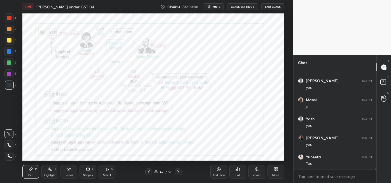
click at [179, 174] on icon at bounding box center [178, 172] width 4 height 4
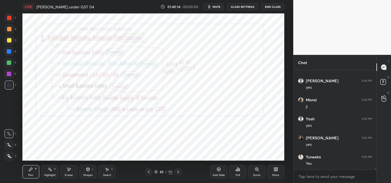
click at [178, 174] on icon at bounding box center [178, 172] width 4 height 4
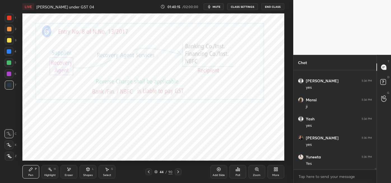
click at [177, 174] on icon at bounding box center [178, 172] width 4 height 4
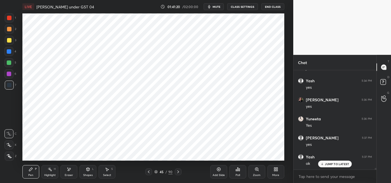
scroll to position [5676, 0]
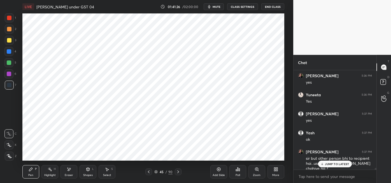
click at [327, 166] on div "JUMP TO LATEST" at bounding box center [335, 164] width 34 height 7
click at [53, 172] on div "Highlight H" at bounding box center [49, 171] width 17 height 13
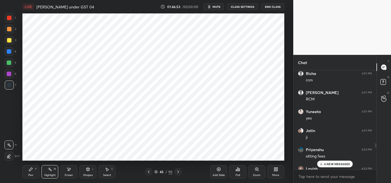
scroll to position [3684, 0]
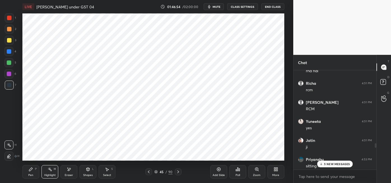
click at [332, 165] on p "5 NEW MESSAGES" at bounding box center [337, 164] width 26 height 3
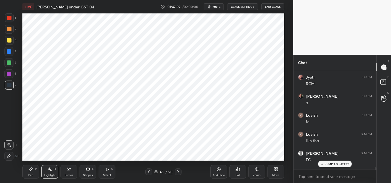
scroll to position [6695, 0]
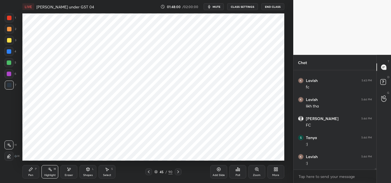
click at [156, 171] on icon at bounding box center [155, 171] width 3 height 3
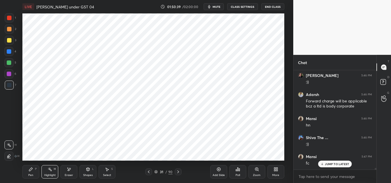
scroll to position [6313, 0]
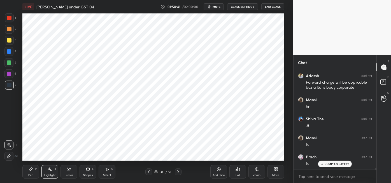
click at [31, 172] on div "Pen P" at bounding box center [30, 171] width 17 height 13
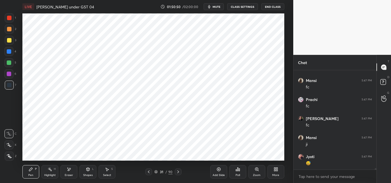
scroll to position [6390, 0]
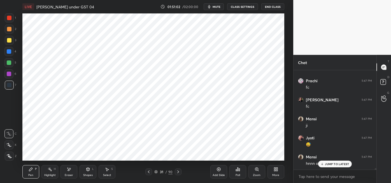
click at [333, 164] on p "JUMP TO LATEST" at bounding box center [337, 164] width 24 height 3
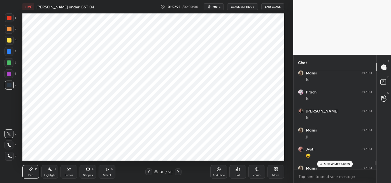
scroll to position [6378, 0]
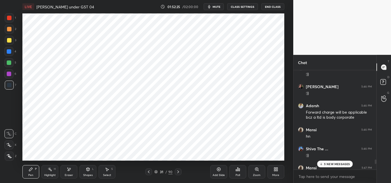
click at [337, 164] on p "5 NEW MESSAGES" at bounding box center [337, 164] width 26 height 3
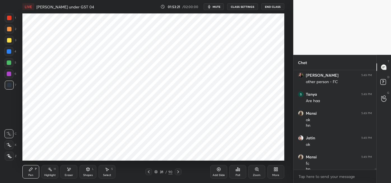
scroll to position [7232, 0]
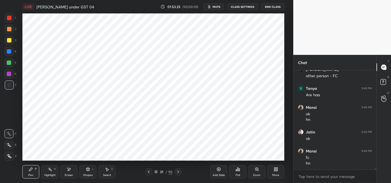
click at [49, 171] on icon at bounding box center [50, 169] width 4 height 4
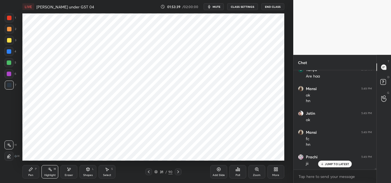
click at [70, 171] on icon at bounding box center [69, 169] width 4 height 5
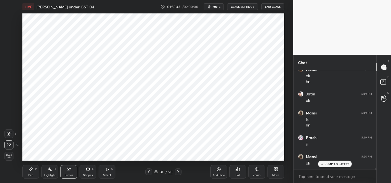
scroll to position [7289, 0]
click at [29, 173] on div "Pen P" at bounding box center [30, 171] width 17 height 13
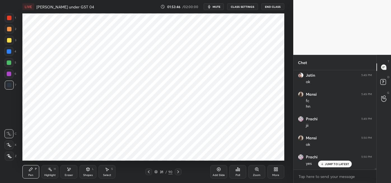
click at [156, 173] on icon at bounding box center [156, 172] width 3 height 1
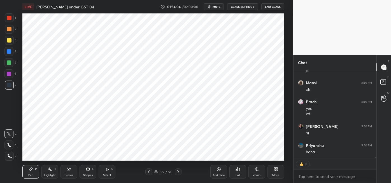
scroll to position [7363, 0]
click at [179, 172] on icon at bounding box center [178, 172] width 2 height 3
click at [178, 172] on icon at bounding box center [178, 172] width 4 height 4
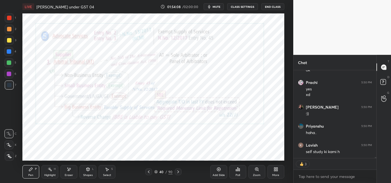
scroll to position [7352, 0]
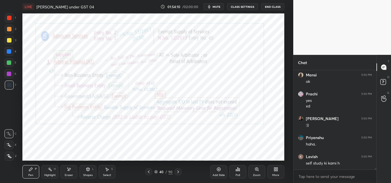
click at [178, 172] on icon at bounding box center [178, 172] width 4 height 4
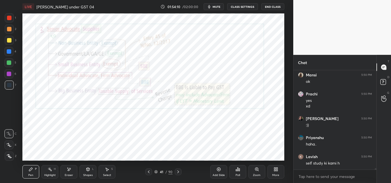
click at [178, 173] on icon at bounding box center [178, 172] width 4 height 4
click at [179, 173] on icon at bounding box center [178, 172] width 4 height 4
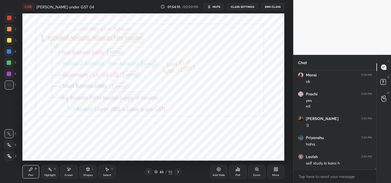
click at [180, 173] on div at bounding box center [178, 172] width 7 height 7
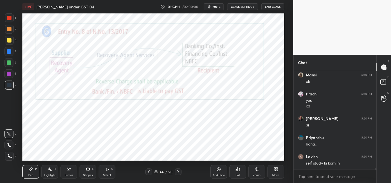
click at [181, 174] on div at bounding box center [178, 172] width 7 height 7
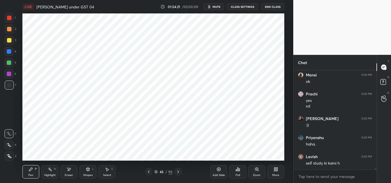
click at [178, 172] on icon at bounding box center [178, 172] width 4 height 4
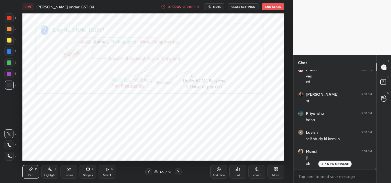
scroll to position [7396, 0]
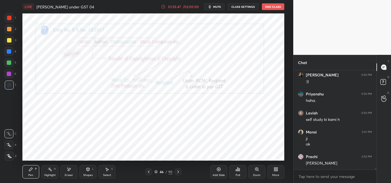
click at [175, 8] on div "01:55:47" at bounding box center [175, 6] width 16 height 3
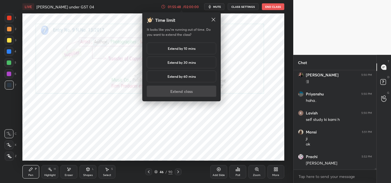
click at [182, 45] on div "Extend by 10 mins" at bounding box center [182, 49] width 70 height 12
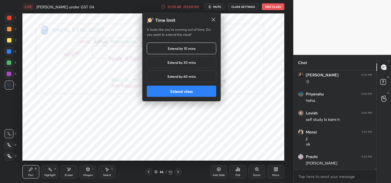
click at [173, 92] on button "Extend class" at bounding box center [182, 91] width 70 height 11
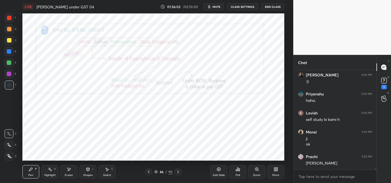
scroll to position [7420, 0]
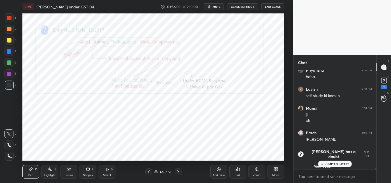
click at [384, 83] on rect at bounding box center [384, 80] width 5 height 5
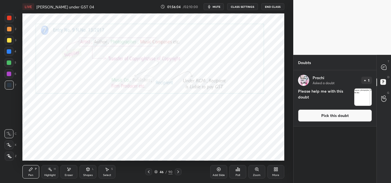
click at [356, 97] on img "grid" at bounding box center [363, 97] width 17 height 17
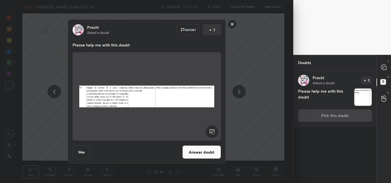
click at [202, 151] on button "Answer doubt" at bounding box center [202, 152] width 39 height 13
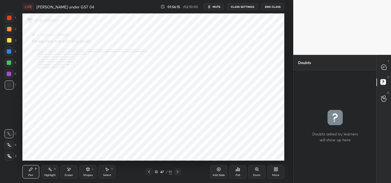
click at [379, 67] on div at bounding box center [384, 67] width 11 height 10
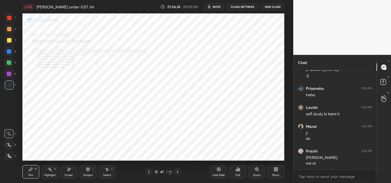
scroll to position [7104, 0]
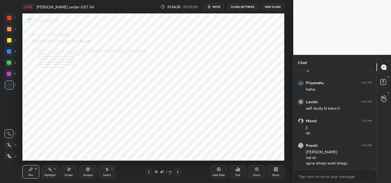
click at [257, 170] on icon at bounding box center [256, 169] width 3 height 3
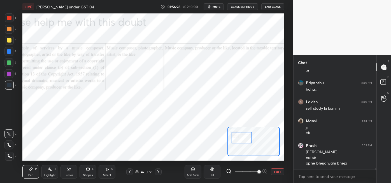
click at [230, 173] on icon at bounding box center [230, 173] width 1 height 1
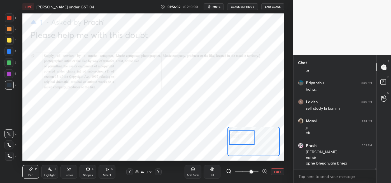
click at [12, 75] on div at bounding box center [8, 74] width 9 height 9
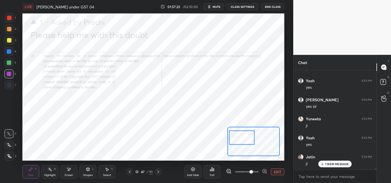
scroll to position [7257, 0]
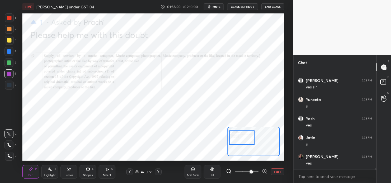
click at [67, 172] on icon at bounding box center [69, 169] width 4 height 5
click at [32, 172] on icon at bounding box center [31, 169] width 4 height 4
click at [69, 171] on icon at bounding box center [69, 169] width 4 height 5
click at [34, 169] on div "Pen P" at bounding box center [30, 171] width 17 height 13
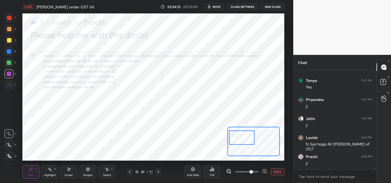
click at [161, 170] on div at bounding box center [158, 172] width 7 height 7
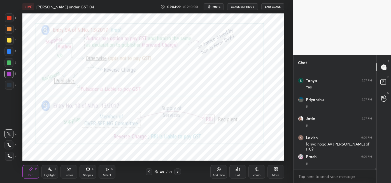
scroll to position [7534, 0]
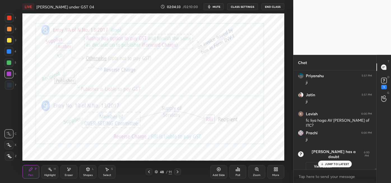
click at [380, 86] on div "1" at bounding box center [384, 83] width 11 height 10
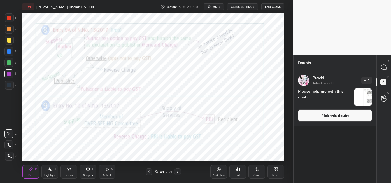
click at [358, 102] on img "grid" at bounding box center [363, 97] width 17 height 17
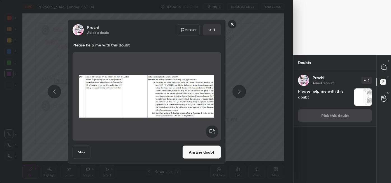
click at [181, 100] on img at bounding box center [146, 97] width 135 height 84
click at [179, 101] on img at bounding box center [146, 97] width 135 height 84
click at [202, 153] on button "Answer doubt" at bounding box center [202, 152] width 39 height 13
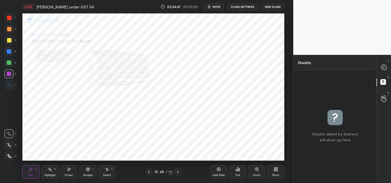
click at [257, 169] on icon at bounding box center [256, 169] width 1 height 0
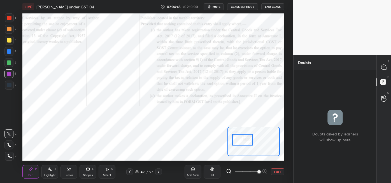
click at [229, 171] on icon at bounding box center [228, 171] width 1 height 0
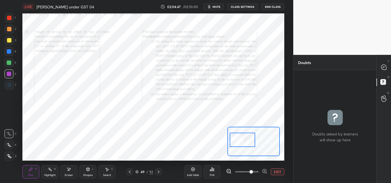
click at [238, 140] on div at bounding box center [243, 140] width 26 height 14
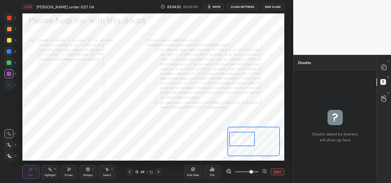
click at [49, 172] on div "Highlight H" at bounding box center [49, 171] width 17 height 13
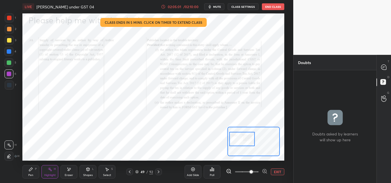
click at [183, 8] on div "02:05:01" at bounding box center [175, 6] width 16 height 3
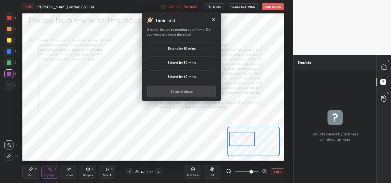
click at [196, 48] on div "Extend by 10 mins" at bounding box center [182, 49] width 70 height 12
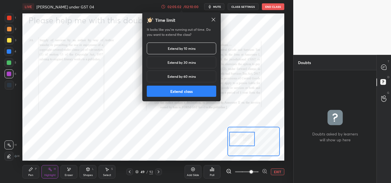
click at [197, 91] on button "Extend class" at bounding box center [182, 91] width 70 height 11
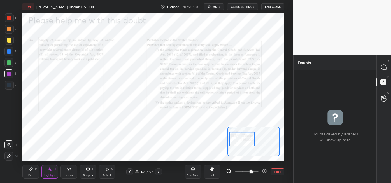
click at [32, 171] on icon at bounding box center [31, 169] width 4 height 4
click at [69, 173] on div "Eraser" at bounding box center [69, 171] width 17 height 13
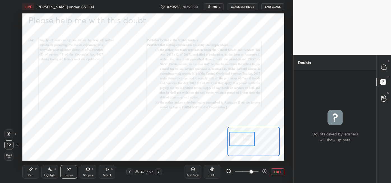
click at [31, 175] on div "Pen" at bounding box center [30, 175] width 5 height 3
click at [381, 71] on div at bounding box center [384, 67] width 11 height 10
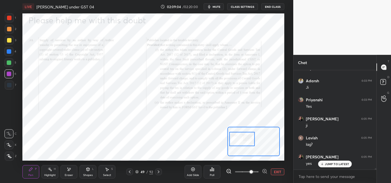
scroll to position [7564, 0]
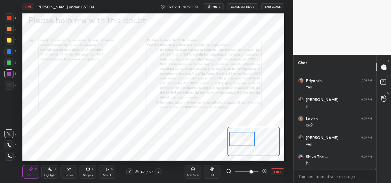
click at [129, 172] on icon at bounding box center [130, 172] width 4 height 4
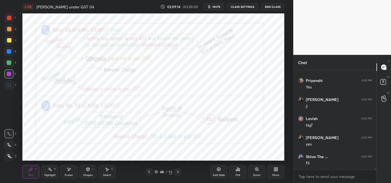
click at [149, 172] on icon at bounding box center [149, 172] width 4 height 4
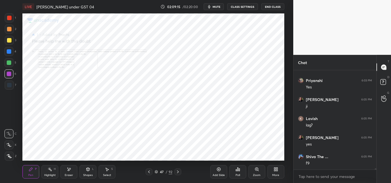
click at [148, 171] on icon at bounding box center [149, 172] width 4 height 4
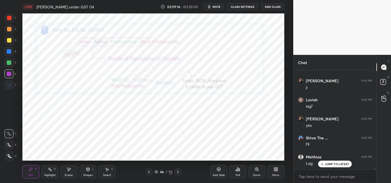
click at [49, 173] on div "Highlight H" at bounding box center [49, 171] width 17 height 13
click at [29, 173] on div "Pen P" at bounding box center [30, 171] width 17 height 13
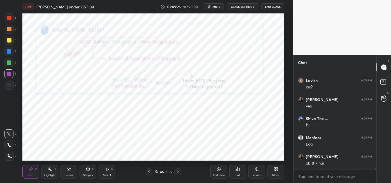
click at [178, 172] on icon at bounding box center [178, 172] width 4 height 4
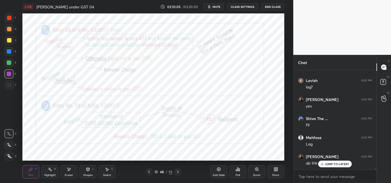
scroll to position [7621, 0]
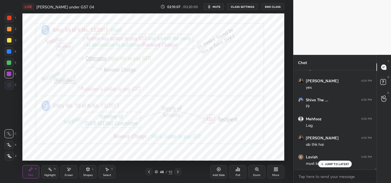
click at [329, 165] on p "JUMP TO LATEST" at bounding box center [337, 164] width 24 height 3
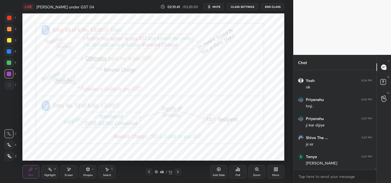
scroll to position [7736, 0]
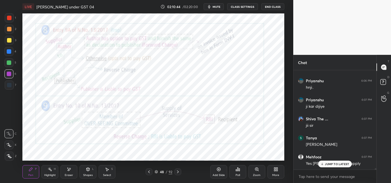
click at [274, 5] on button "End Class" at bounding box center [273, 6] width 23 height 7
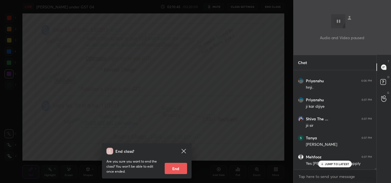
click at [179, 171] on button "End" at bounding box center [176, 168] width 22 height 11
type textarea "x"
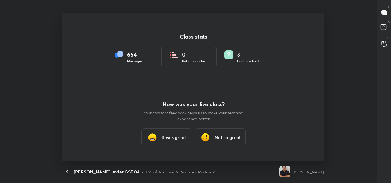
scroll to position [27887, 27647]
